Goal: Information Seeking & Learning: Learn about a topic

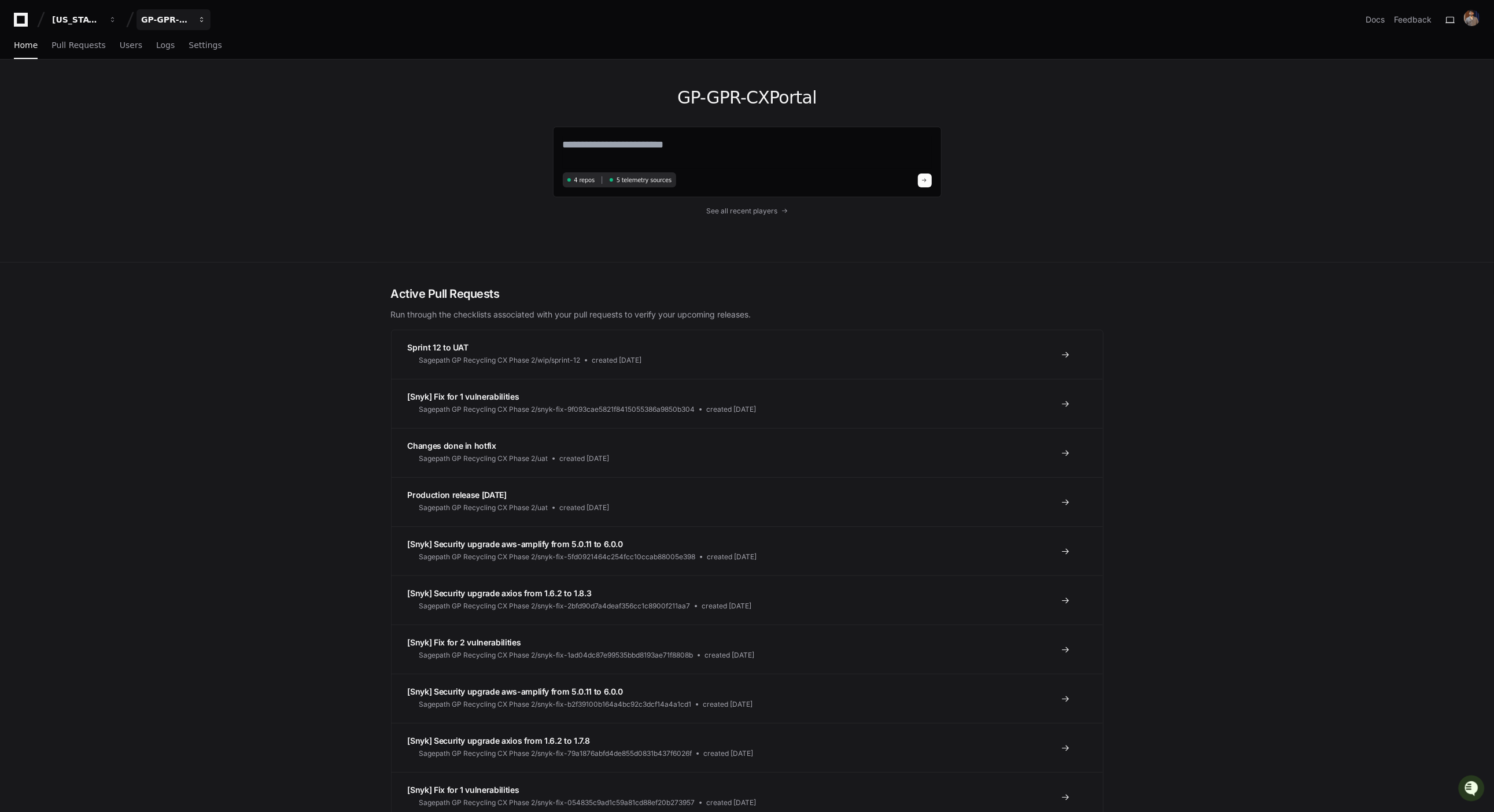
click at [102, 20] on div "GP-GPR-CXPortal" at bounding box center [77, 20] width 50 height 12
click at [84, 154] on div "GP-GPR-CXPortal 4 repos 5 telemetry sources See all recent players" at bounding box center [747, 161] width 1494 height 203
click at [102, 15] on div "GP-GPR-CXPortal" at bounding box center [77, 20] width 50 height 12
click at [219, 111] on span "GP-GPR-CXPortal" at bounding box center [198, 107] width 78 height 14
click at [102, 20] on div "GP-GPR-CXPortal" at bounding box center [77, 20] width 50 height 12
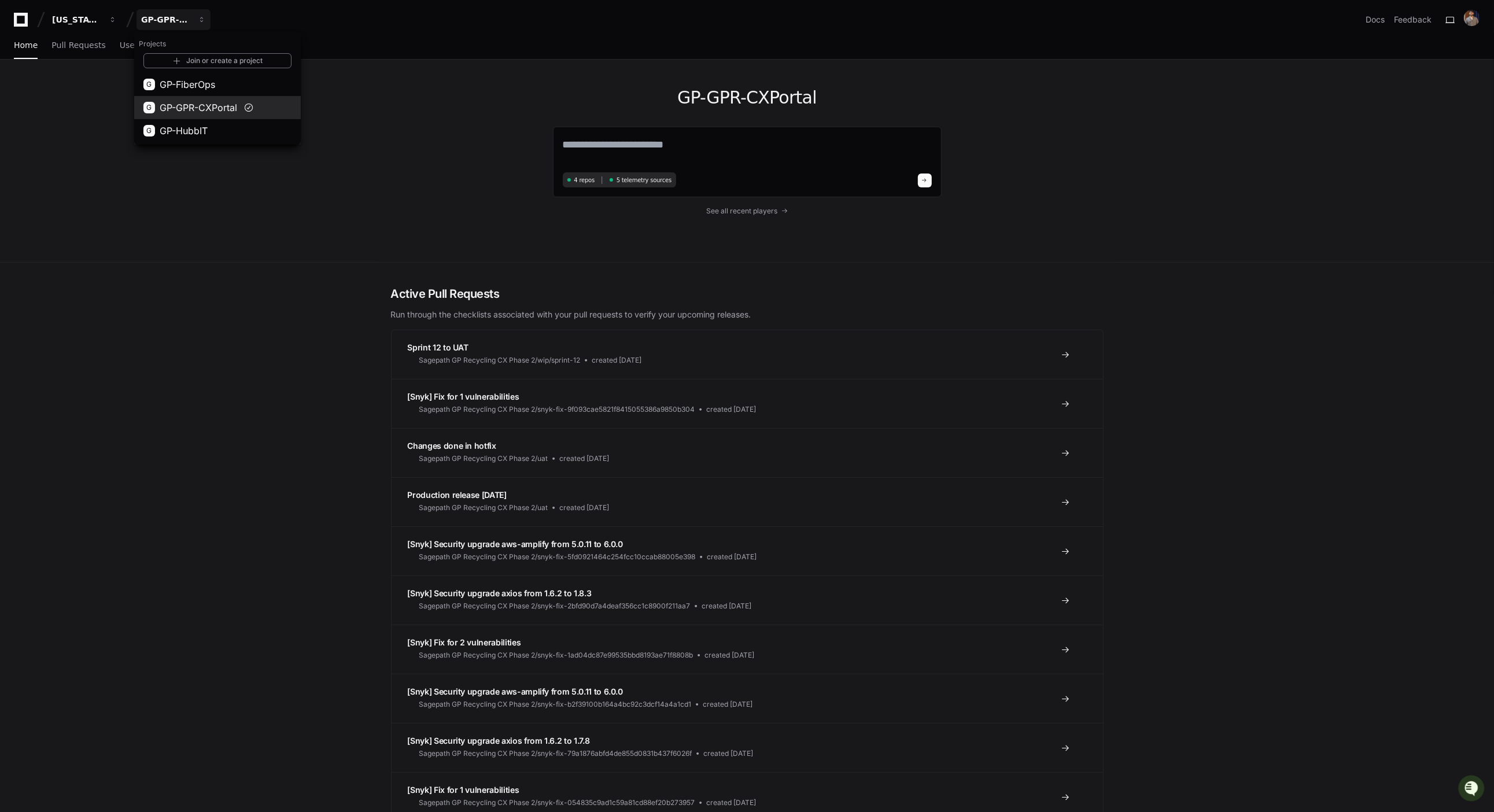
click at [214, 107] on span "GP-GPR-CXPortal" at bounding box center [198, 107] width 78 height 14
click at [754, 208] on span "See all recent players" at bounding box center [742, 211] width 71 height 9
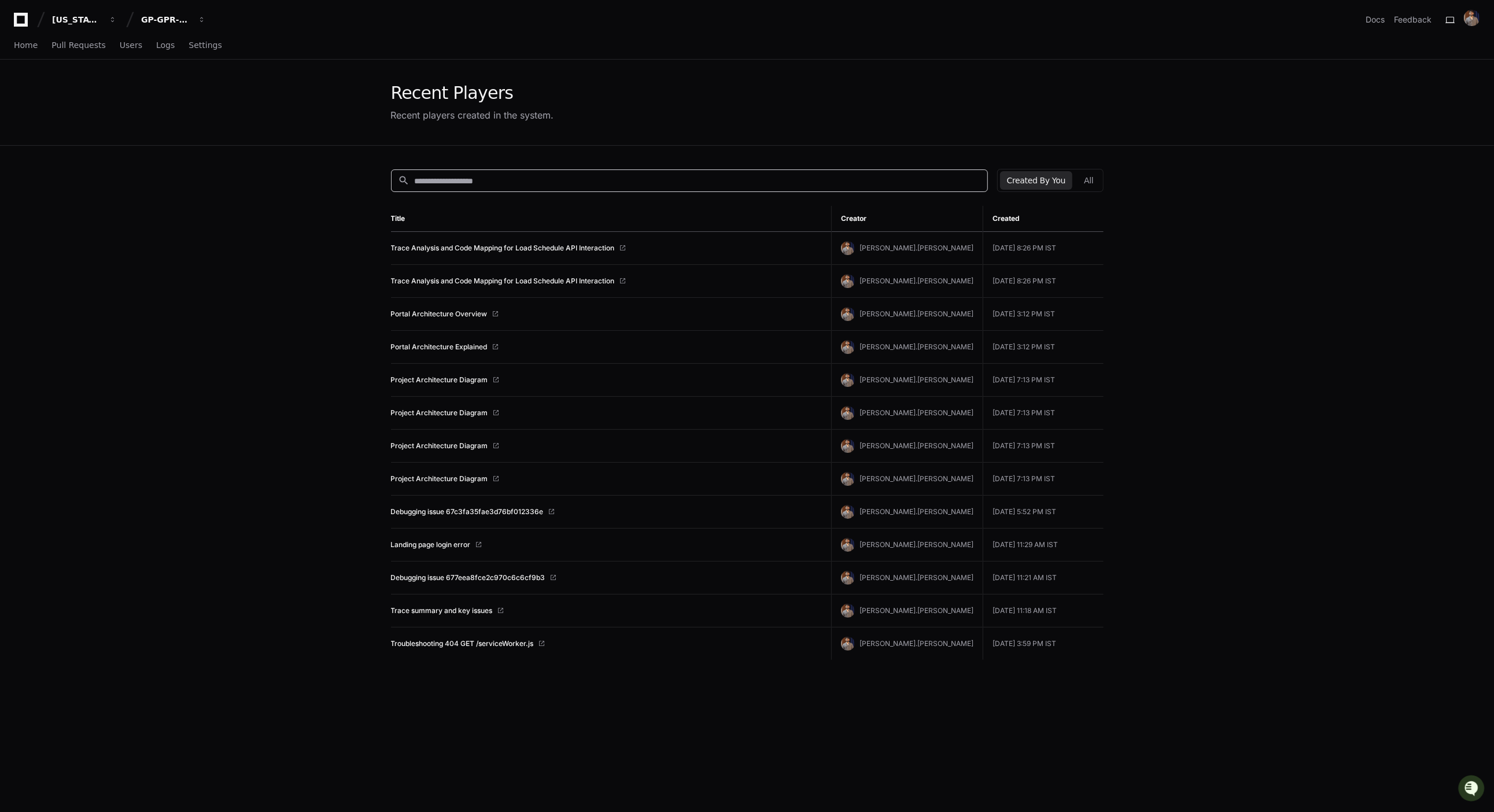
click at [729, 180] on input at bounding box center [698, 181] width 566 height 12
click at [124, 57] on link "Users" at bounding box center [131, 46] width 23 height 27
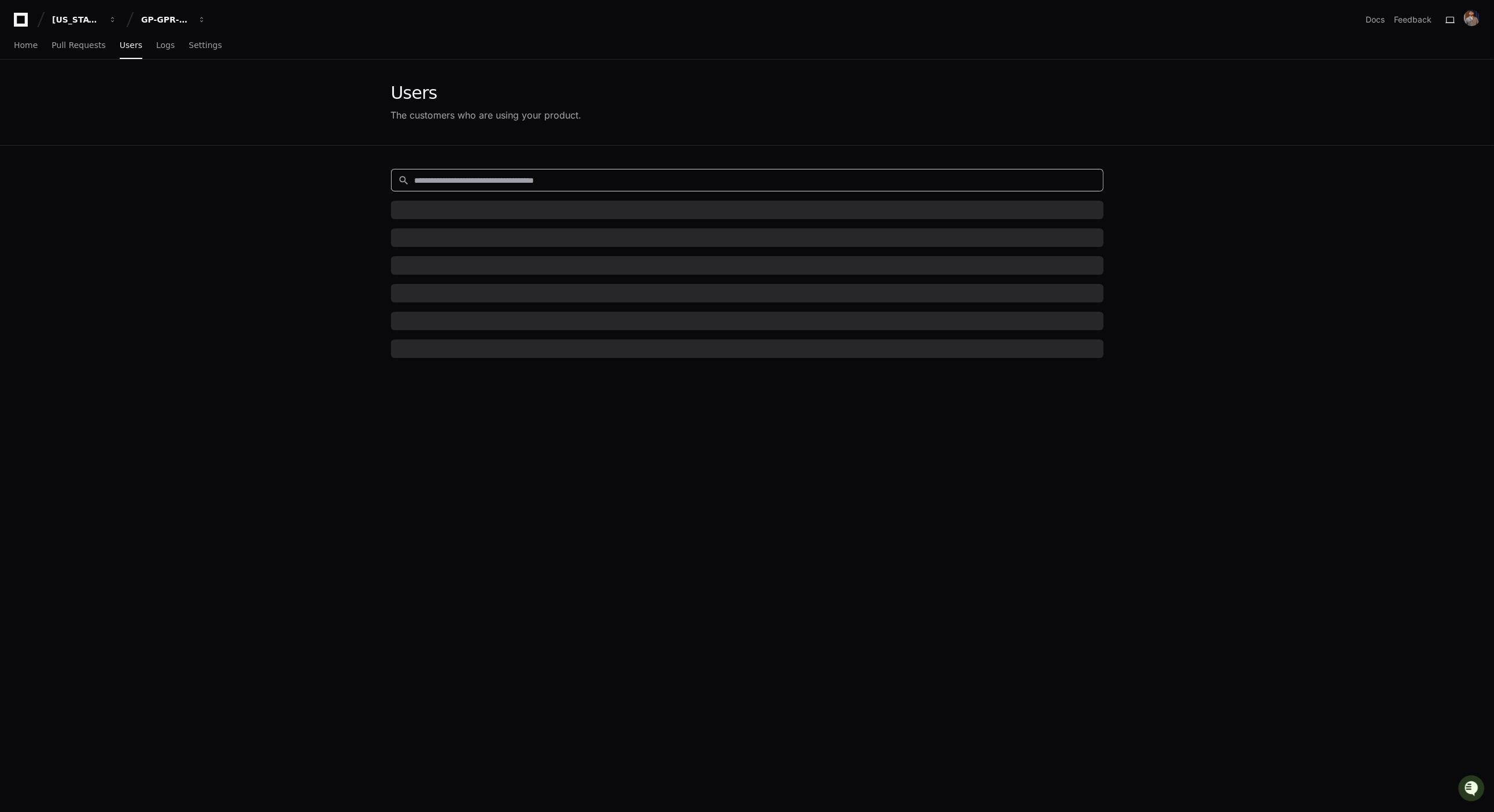
click at [494, 181] on input at bounding box center [755, 181] width 681 height 12
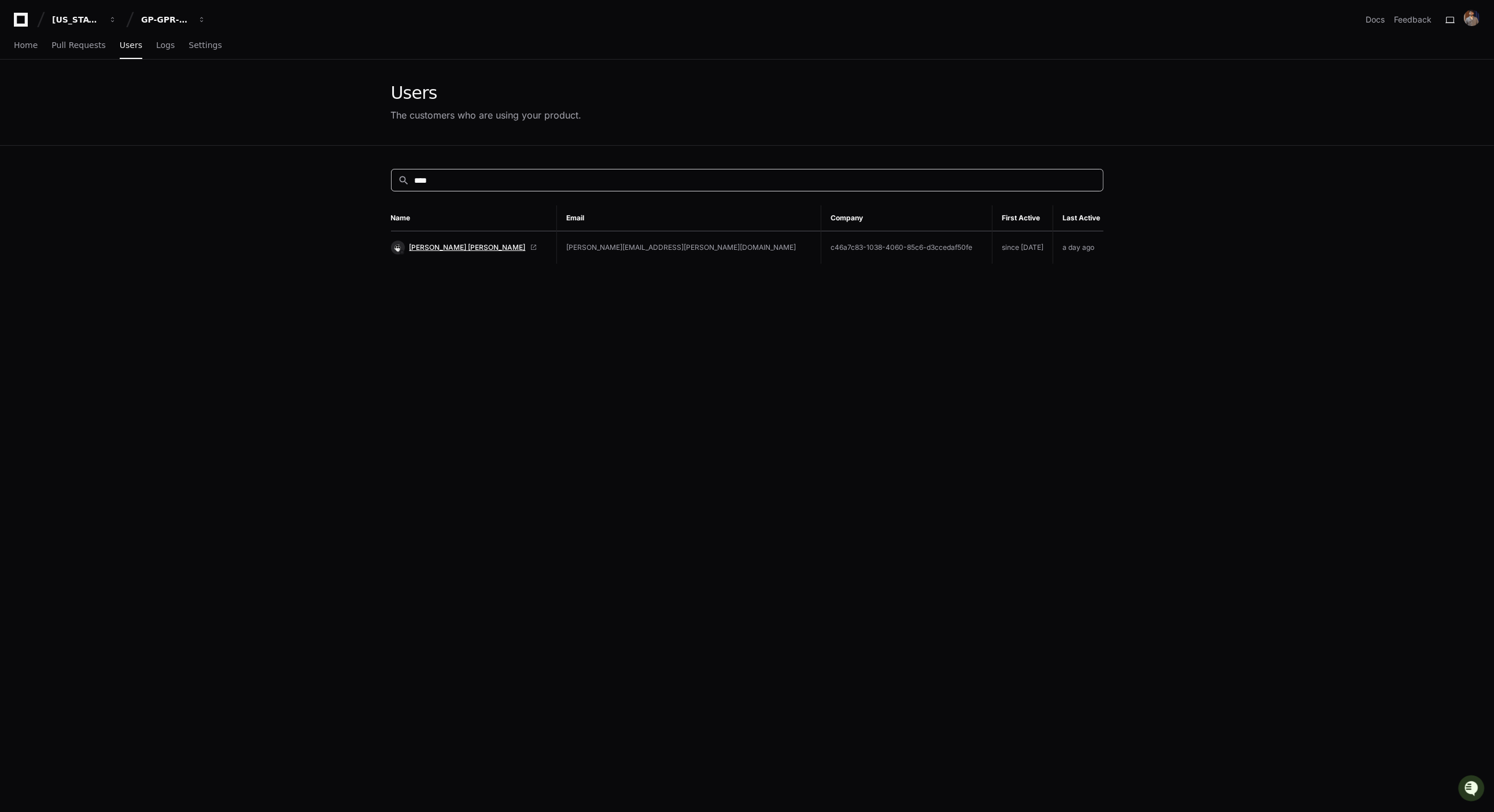
type input "****"
click at [424, 245] on span "[PERSON_NAME] [PERSON_NAME]" at bounding box center [468, 248] width 116 height 9
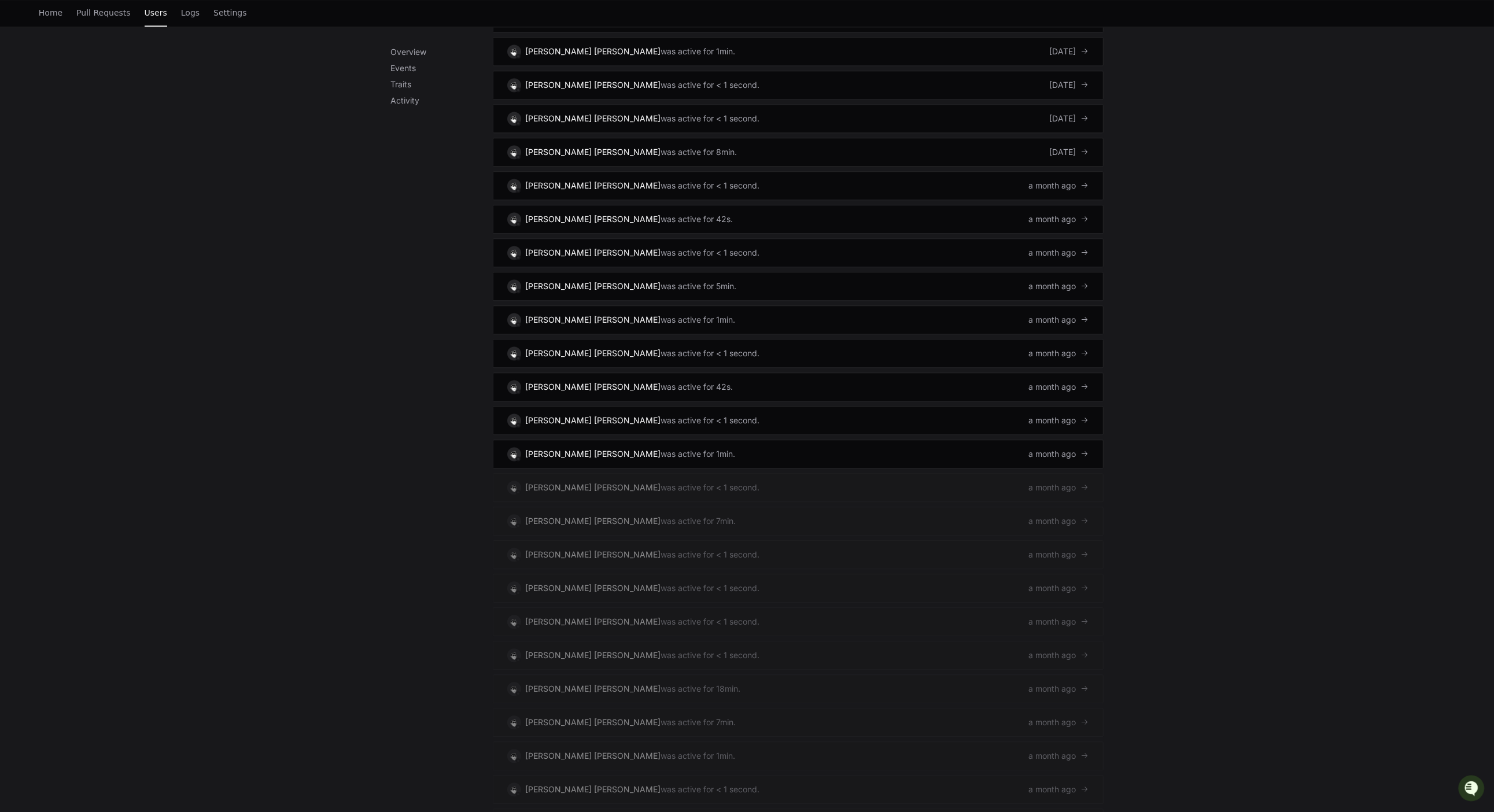
scroll to position [2850, 0]
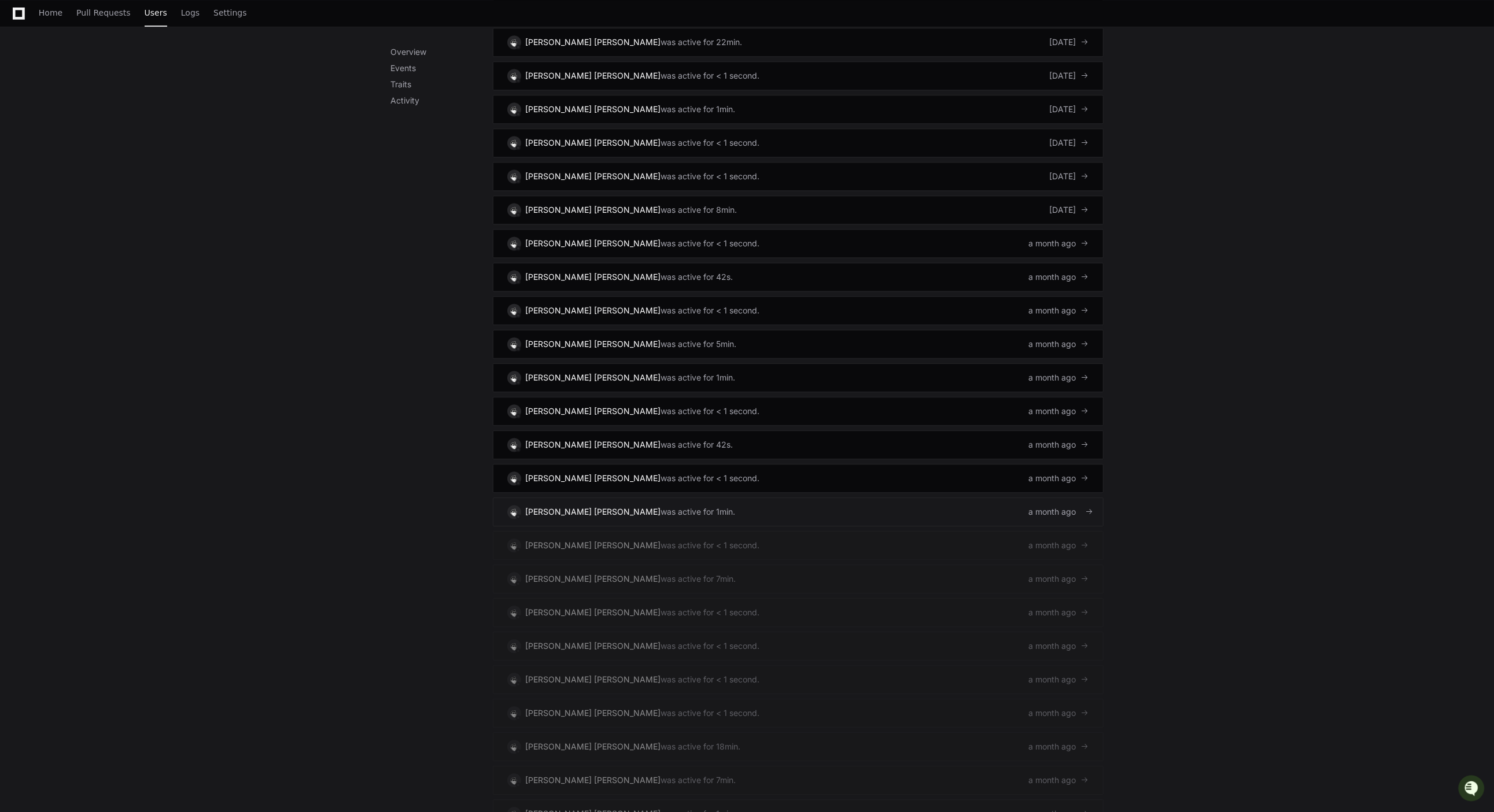
click at [647, 513] on link "[PERSON_NAME] [PERSON_NAME] was active for 1min. a month ago" at bounding box center [798, 512] width 611 height 29
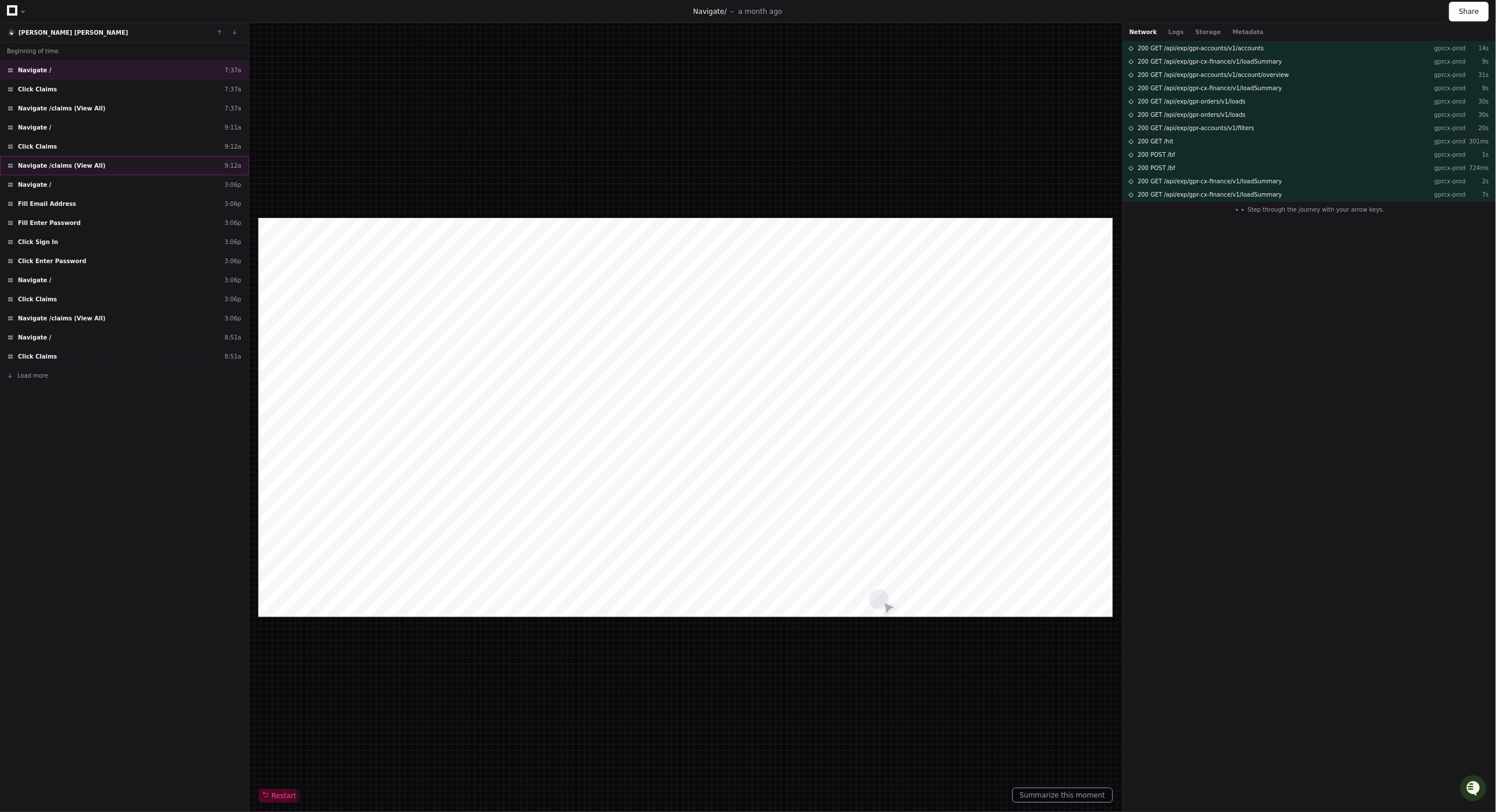
click at [121, 172] on div "Navigate /claims (View All) 9:12a" at bounding box center [125, 165] width 249 height 19
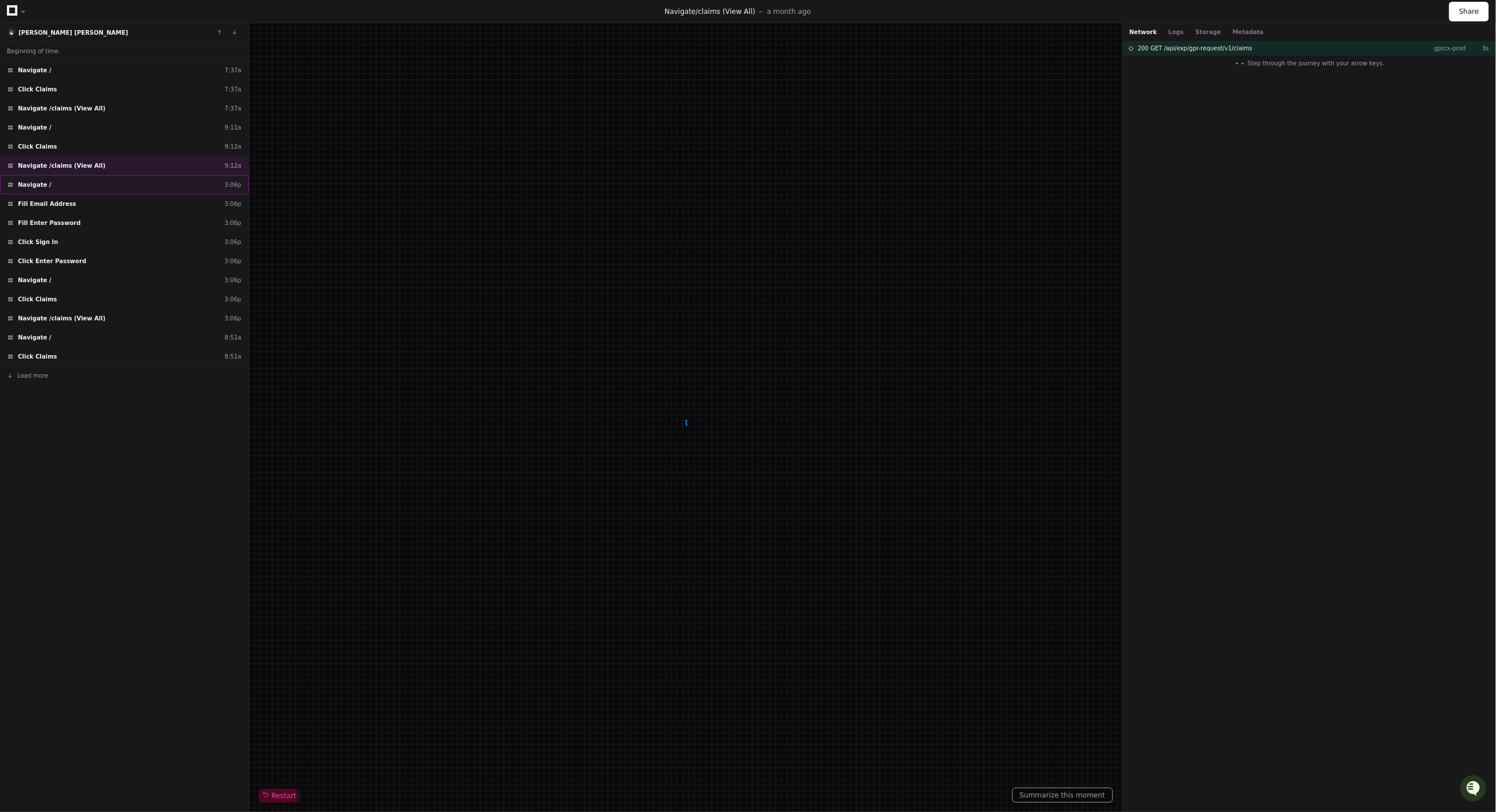
click at [111, 191] on div "Navigate / 3:06p" at bounding box center [125, 185] width 249 height 19
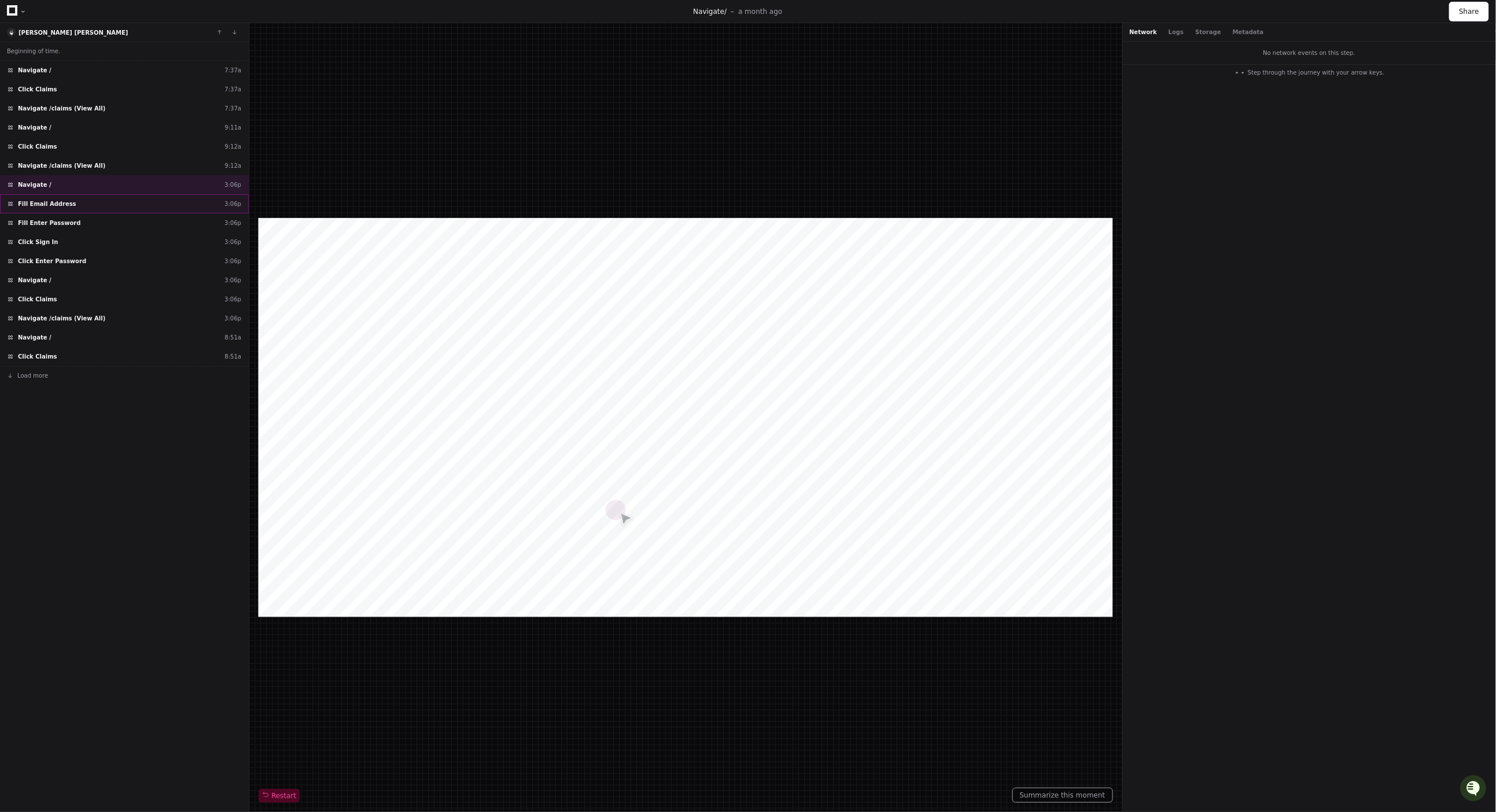
click at [107, 205] on div "Fill Email Address 3:06p" at bounding box center [125, 204] width 249 height 19
click at [93, 277] on div "Navigate / 3:06p" at bounding box center [125, 280] width 249 height 19
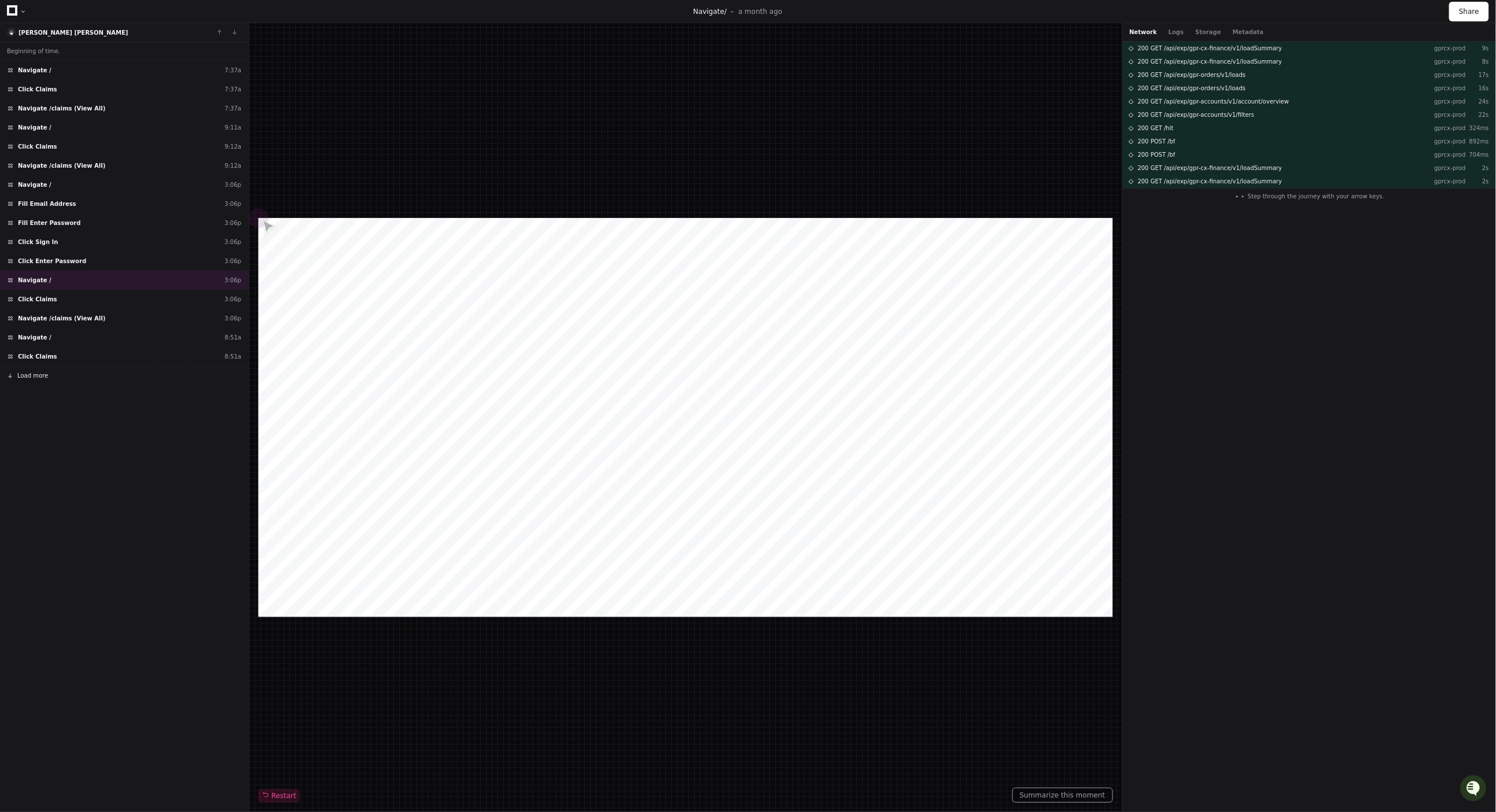
click at [62, 383] on button "Load more" at bounding box center [125, 375] width 249 height 18
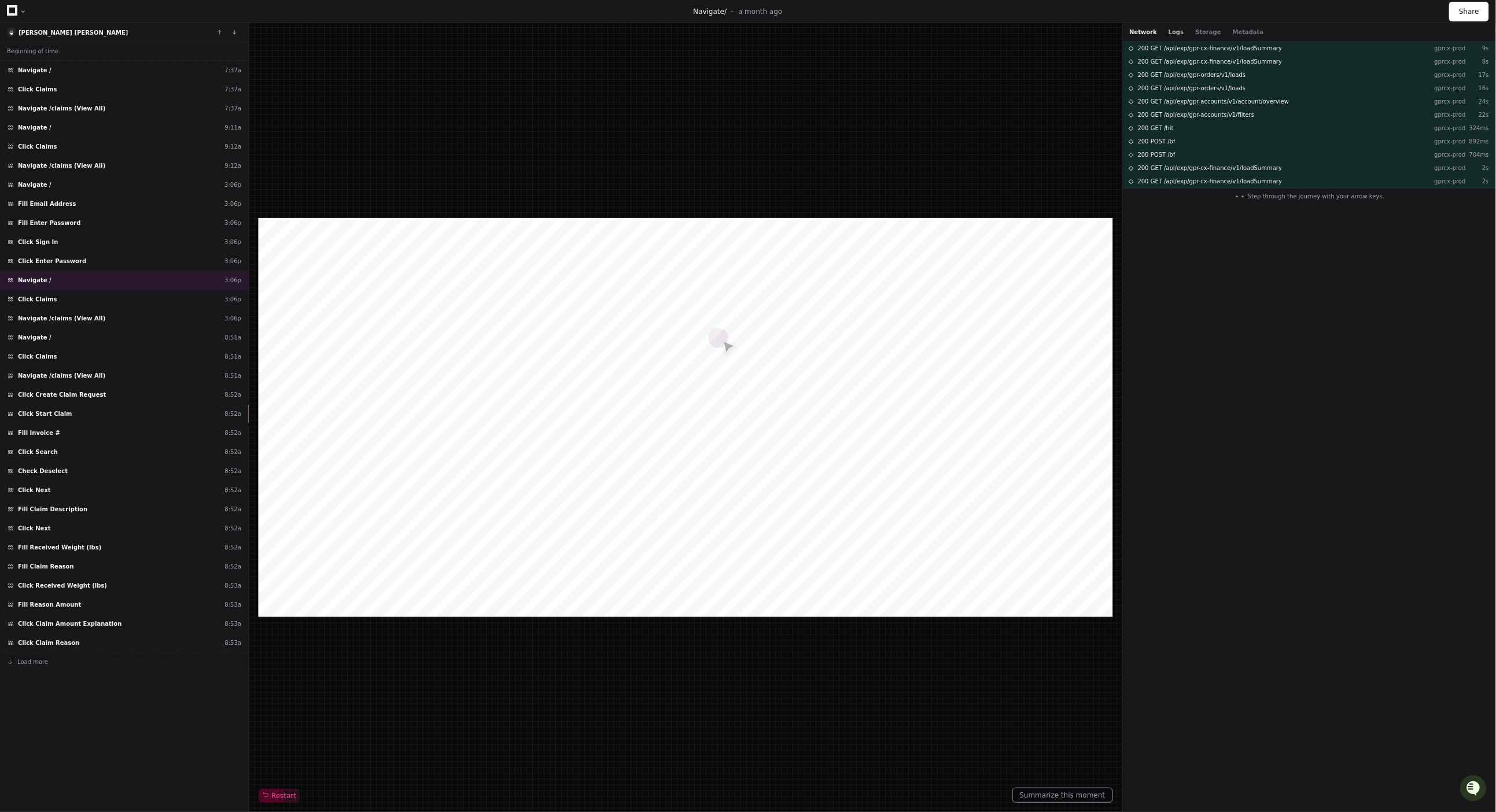
click at [1174, 34] on button "Logs" at bounding box center [1176, 32] width 15 height 9
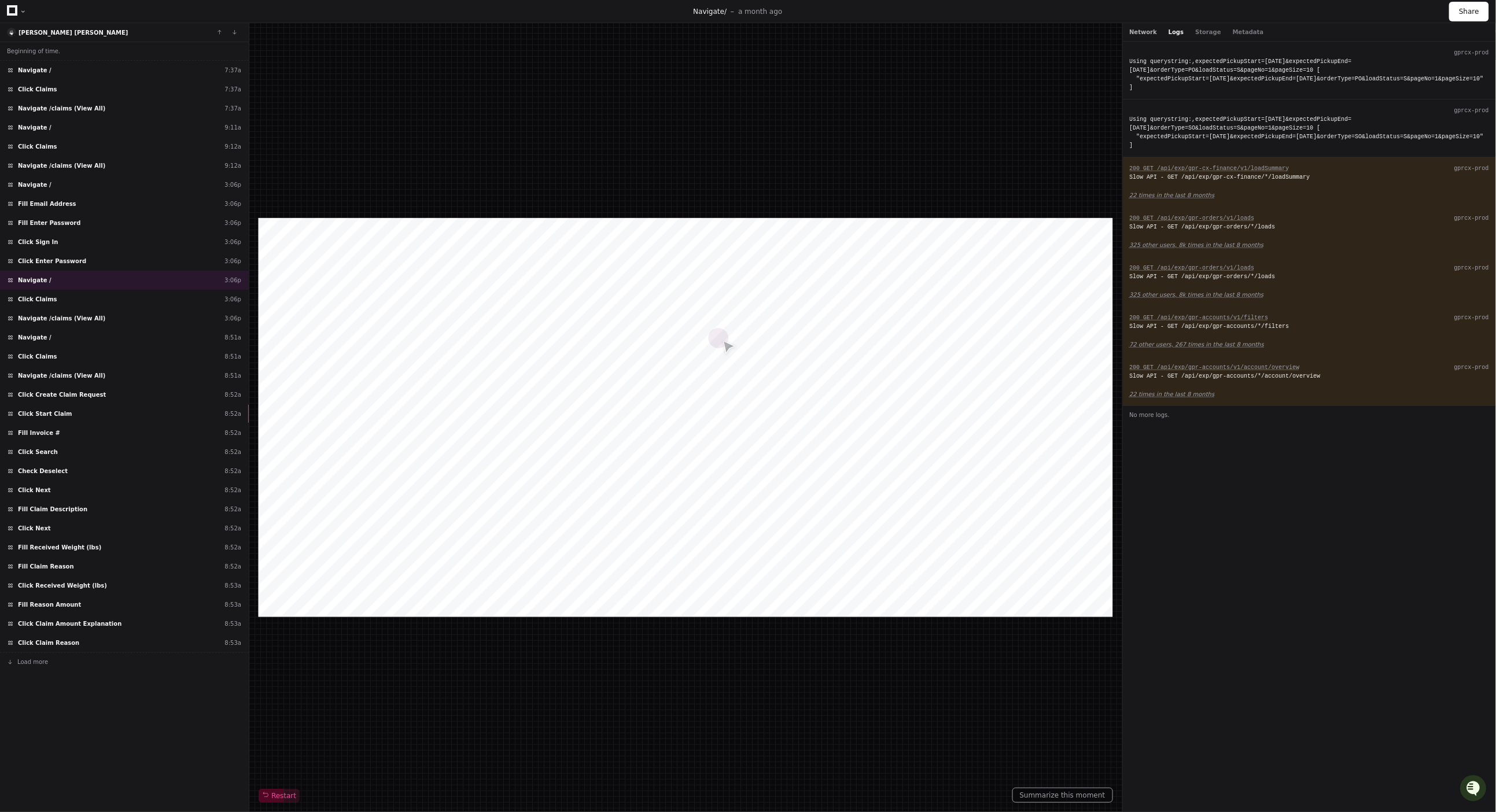
click at [1140, 33] on button "Network" at bounding box center [1143, 32] width 28 height 9
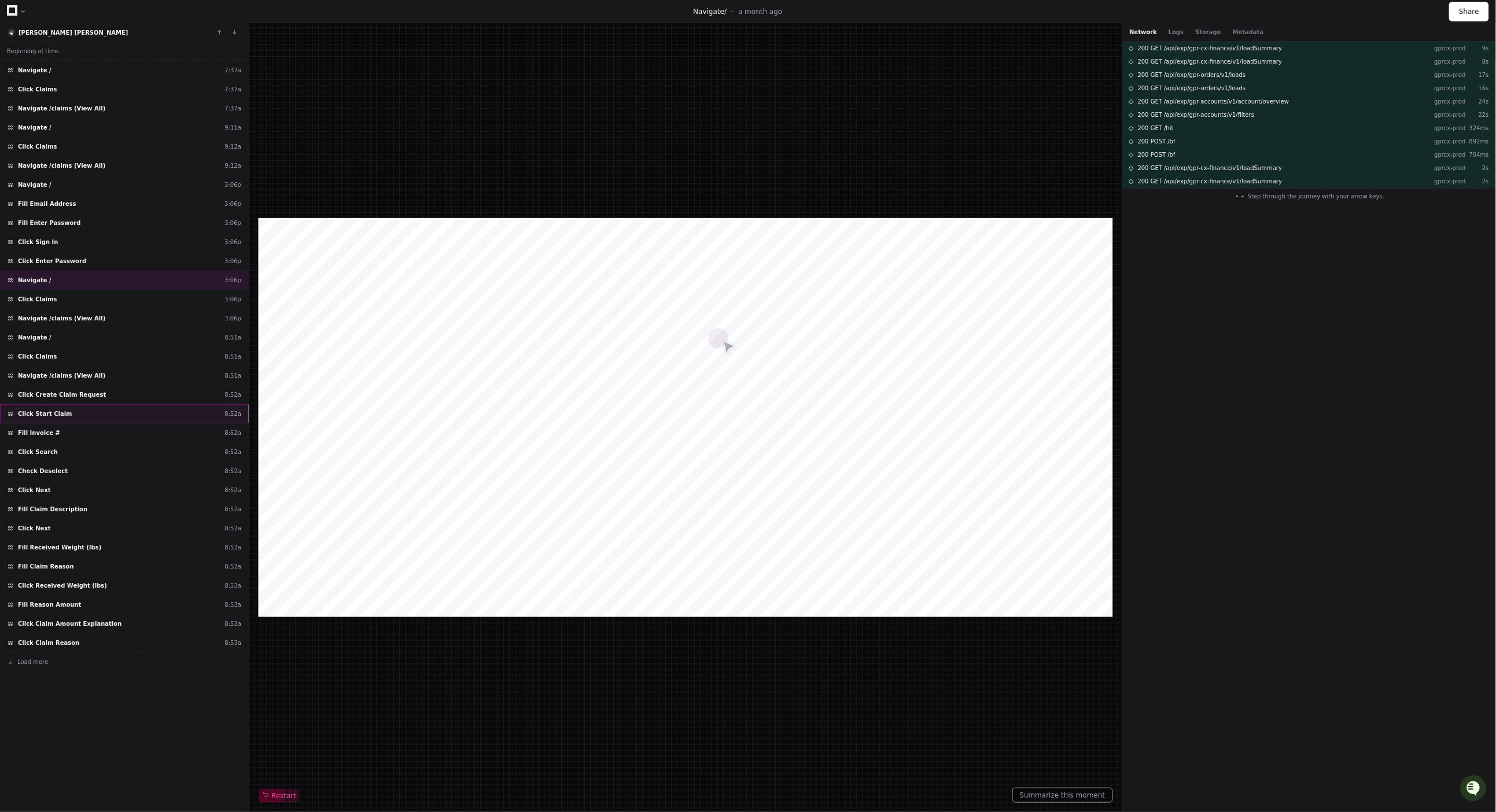
click at [134, 421] on div "Click Start Claim 8:52a" at bounding box center [125, 414] width 249 height 19
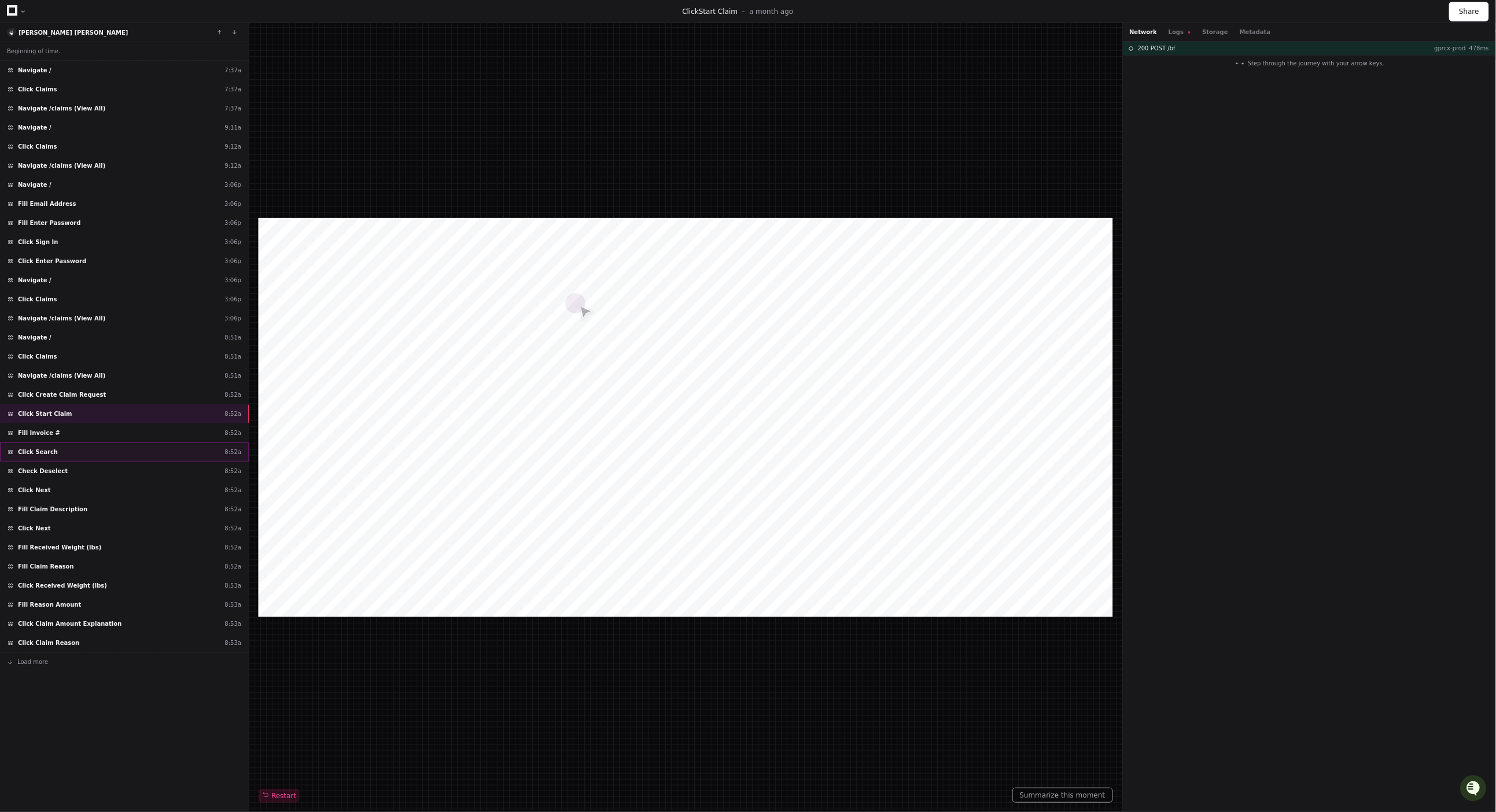
click at [111, 447] on div "Click Search 8:52a" at bounding box center [125, 452] width 249 height 19
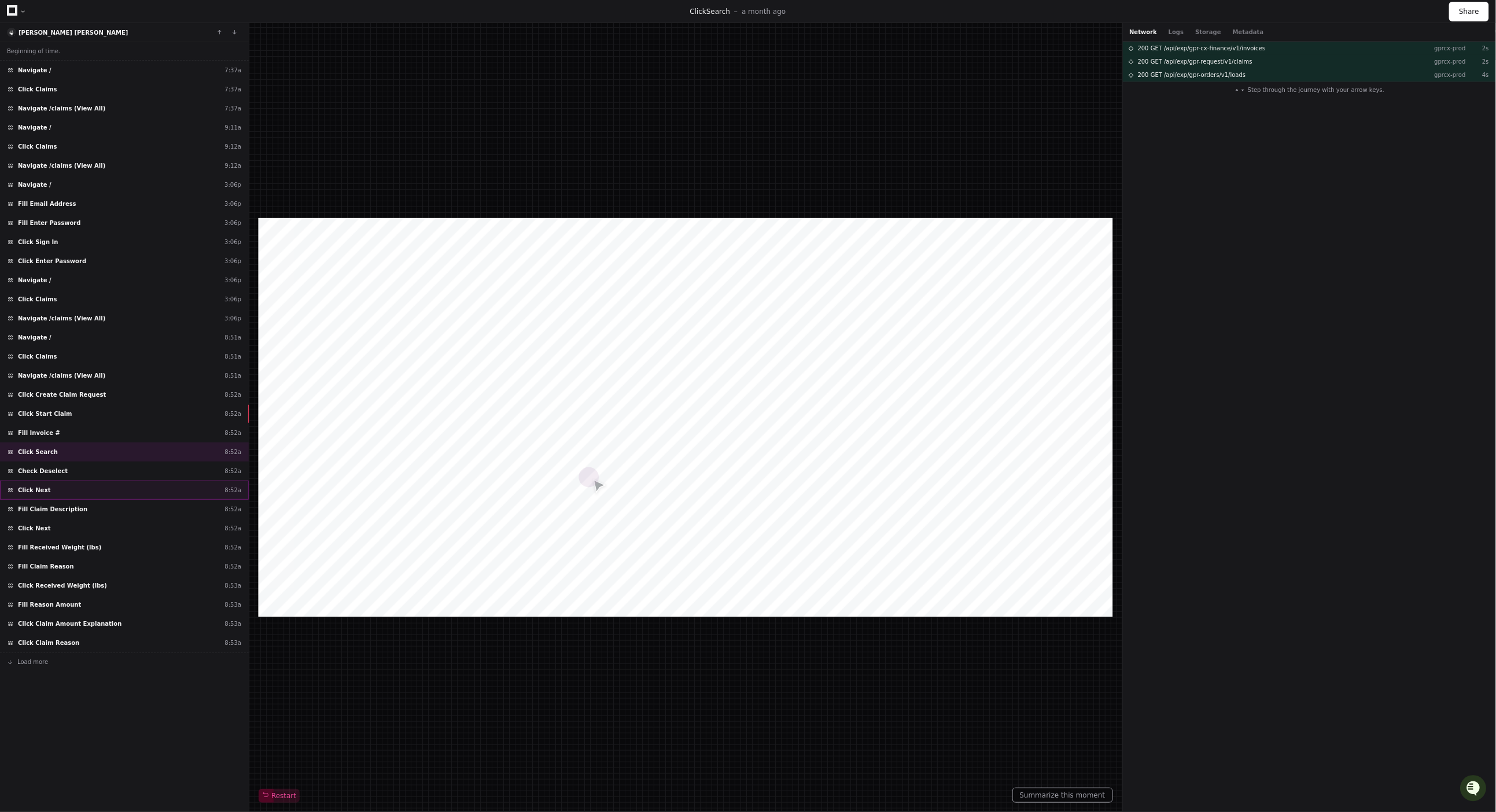
click at [101, 497] on div "Click Next 8:52a" at bounding box center [125, 490] width 249 height 19
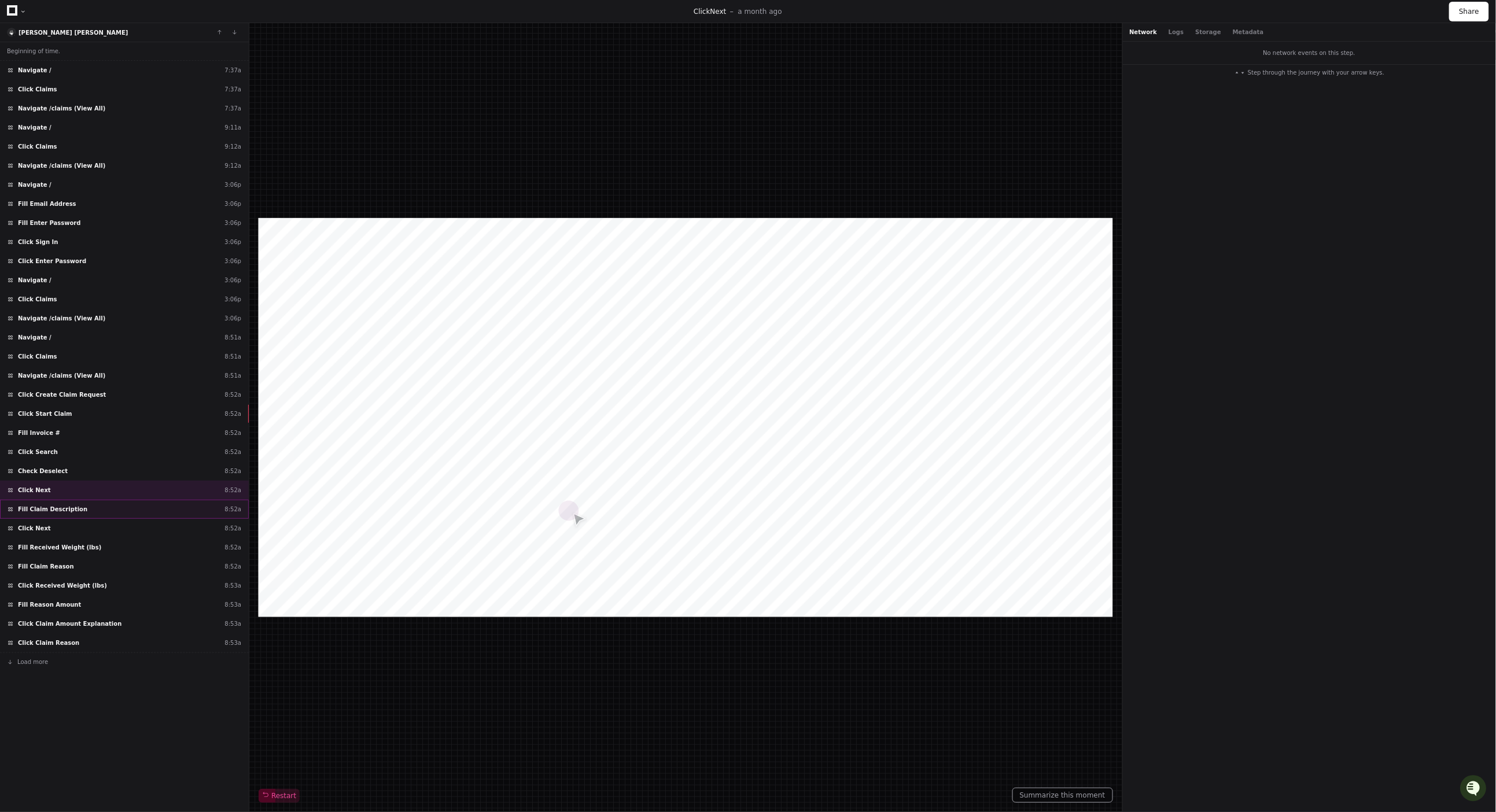
click at [101, 512] on div "Fill Claim Description 8:52a" at bounding box center [125, 509] width 249 height 19
click at [95, 529] on div "Click Next 8:52a" at bounding box center [125, 528] width 249 height 19
click at [93, 568] on div "Fill Claim Reason 8:52a" at bounding box center [125, 567] width 249 height 19
click at [94, 589] on span "Click Received Weight (lbs)" at bounding box center [62, 586] width 89 height 9
click at [97, 628] on span "Click Claim Amount Explanation" at bounding box center [69, 624] width 104 height 9
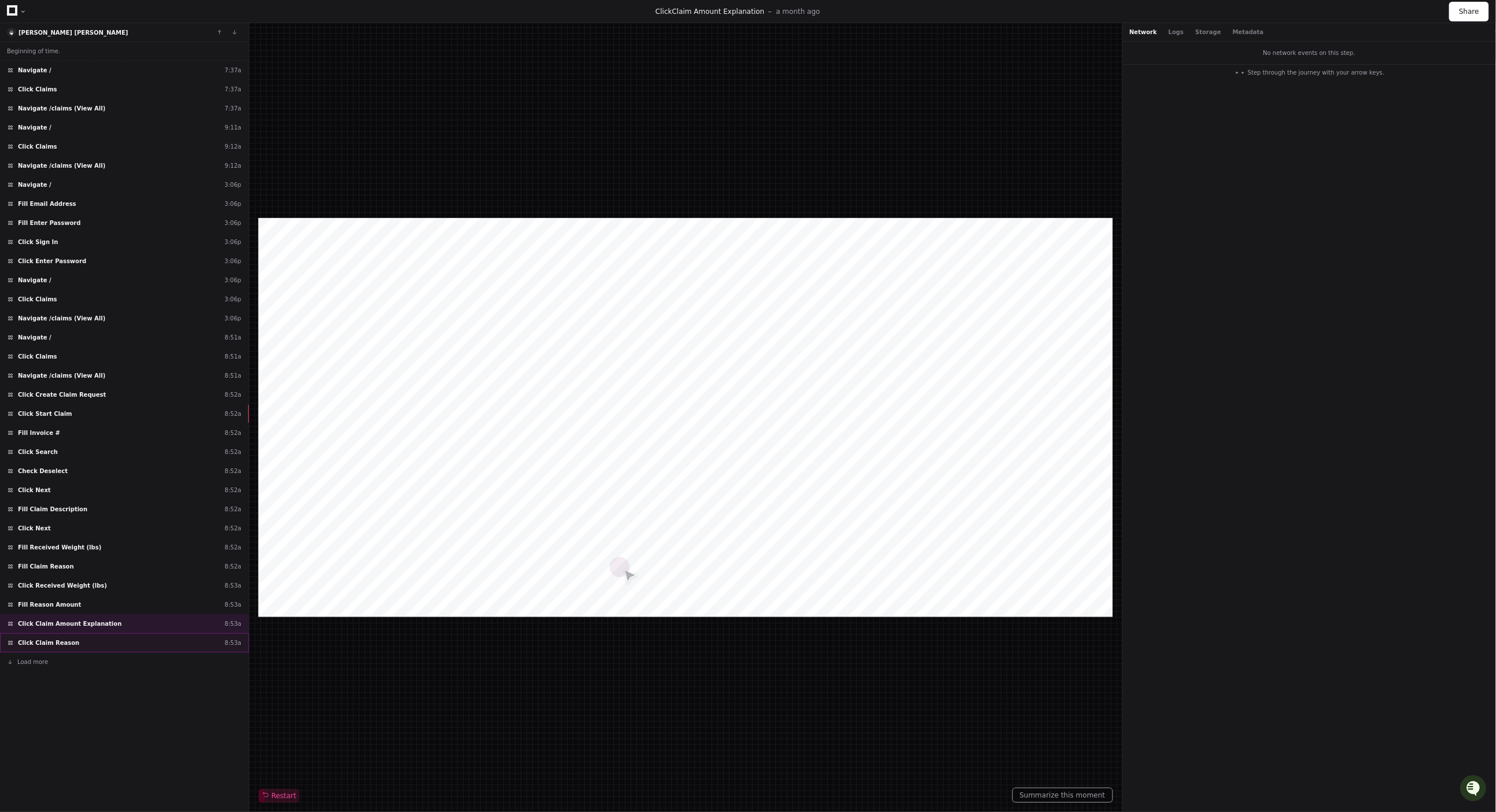
click at [93, 642] on div "Click Claim Reason 8:53a" at bounding box center [125, 642] width 249 height 19
